Goal: Navigation & Orientation: Find specific page/section

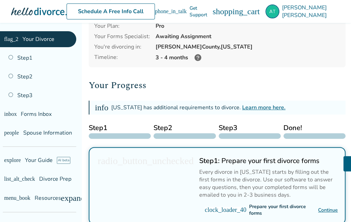
scroll to position [59, 0]
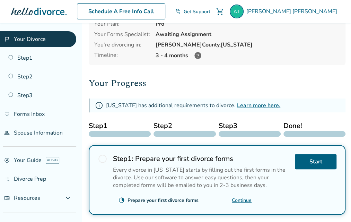
click at [259, 101] on link "Learn more here." at bounding box center [258, 105] width 43 height 8
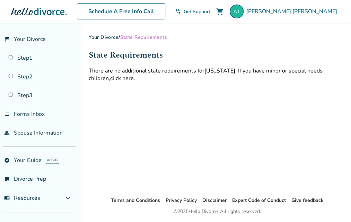
scroll to position [23, 0]
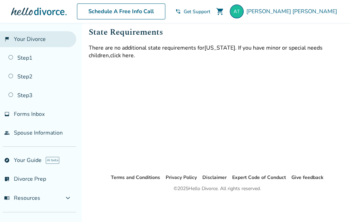
click at [30, 42] on link "flag_2 Your Divorce" at bounding box center [38, 39] width 76 height 16
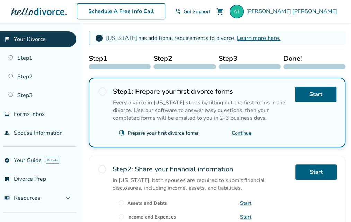
scroll to position [125, 0]
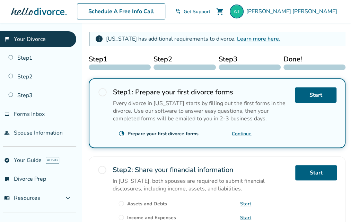
click at [175, 6] on div "Schedule A Free Info Call" at bounding box center [120, 11] width 109 height 16
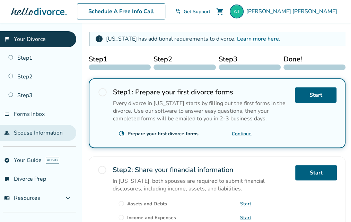
click at [60, 128] on link "people Spouse Information" at bounding box center [38, 133] width 76 height 16
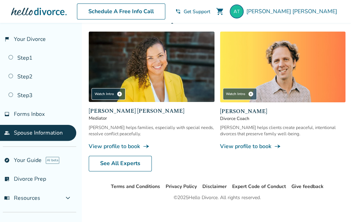
click at [51, 131] on link "people Spouse Information" at bounding box center [38, 133] width 76 height 16
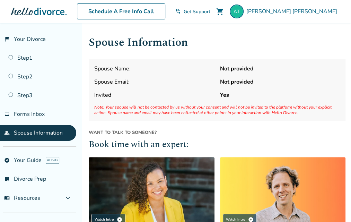
scroll to position [36, 0]
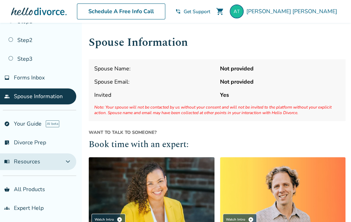
click at [74, 160] on button "menu_book Resources expand_more" at bounding box center [38, 161] width 76 height 17
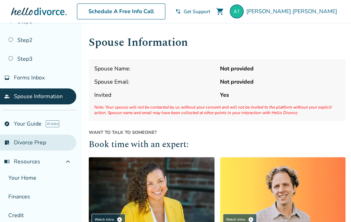
click at [37, 144] on link "list_alt_check Divorce Prep" at bounding box center [38, 142] width 76 height 16
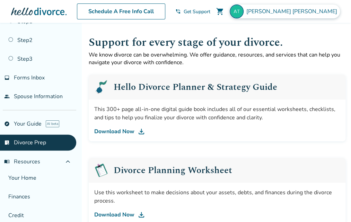
click at [243, 14] on img at bounding box center [237, 12] width 14 height 14
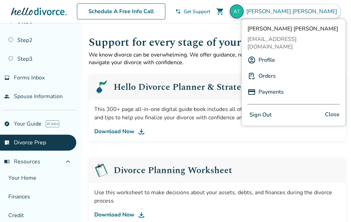
click at [267, 53] on link "Profile" at bounding box center [266, 59] width 17 height 13
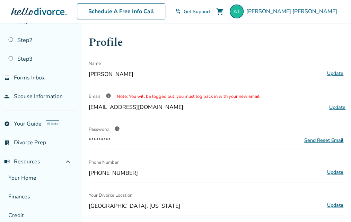
click at [117, 128] on span "info" at bounding box center [117, 129] width 6 height 6
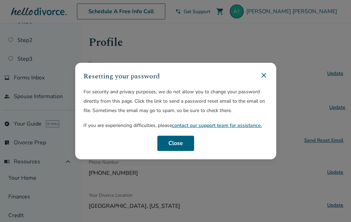
click at [263, 76] on icon at bounding box center [263, 75] width 8 height 8
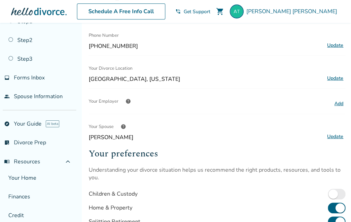
scroll to position [121, 0]
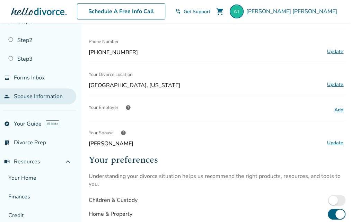
click at [52, 95] on link "people Spouse Information" at bounding box center [38, 96] width 76 height 16
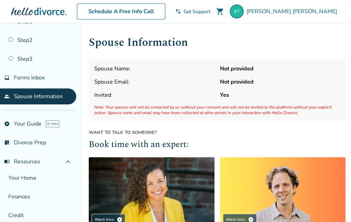
click at [240, 113] on span "Note: Your spouse will not be contacted by us without your consent and will not…" at bounding box center [217, 109] width 246 height 11
click at [242, 72] on div "Spouse Name: Not provided Spouse Email: Not provided Invited Yes Note: Your spo…" at bounding box center [217, 90] width 257 height 62
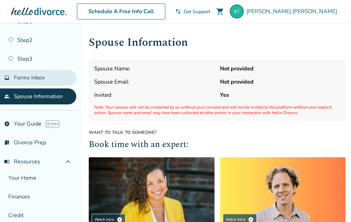
click at [37, 78] on span "Forms Inbox" at bounding box center [29, 78] width 31 height 8
